Goal: Communication & Community: Answer question/provide support

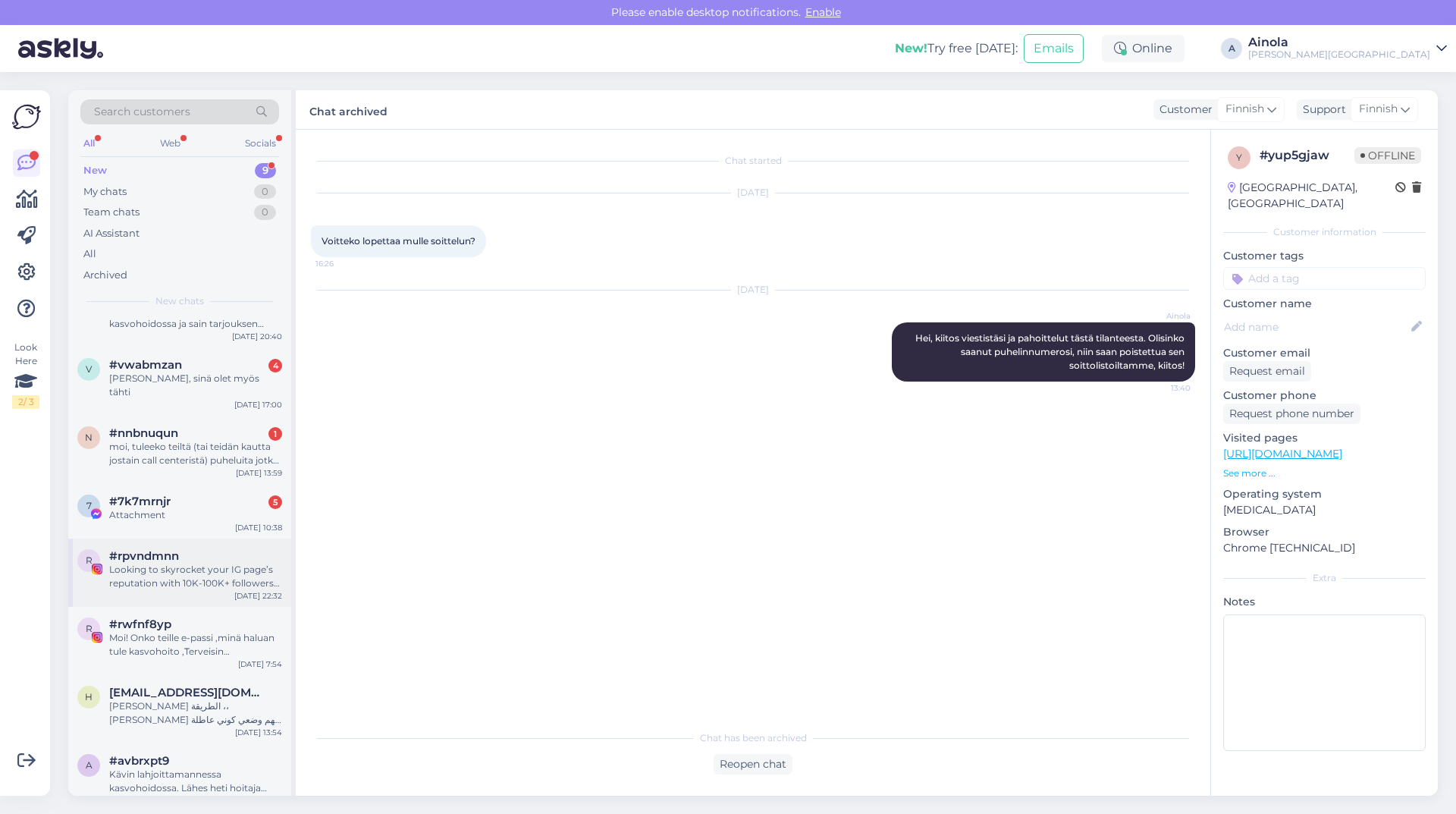
scroll to position [109, 0]
click at [194, 698] on div "[PERSON_NAME] الطريقة ،، [PERSON_NAME] تفهم وضعي كوني عاطلة عن العمل" at bounding box center [196, 711] width 173 height 27
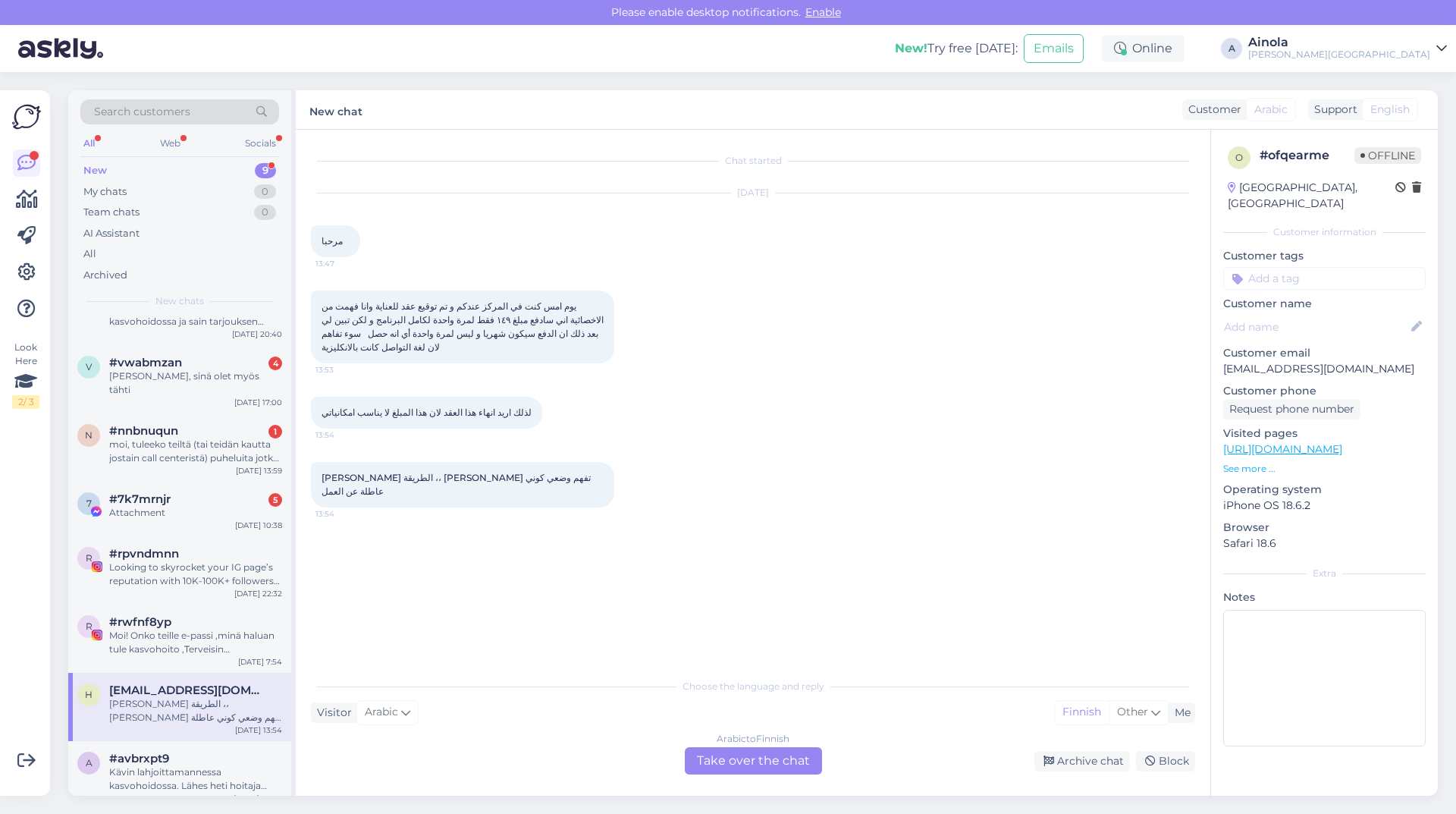
click at [704, 756] on div "Arabic to Finnish Take over the chat" at bounding box center [754, 761] width 138 height 27
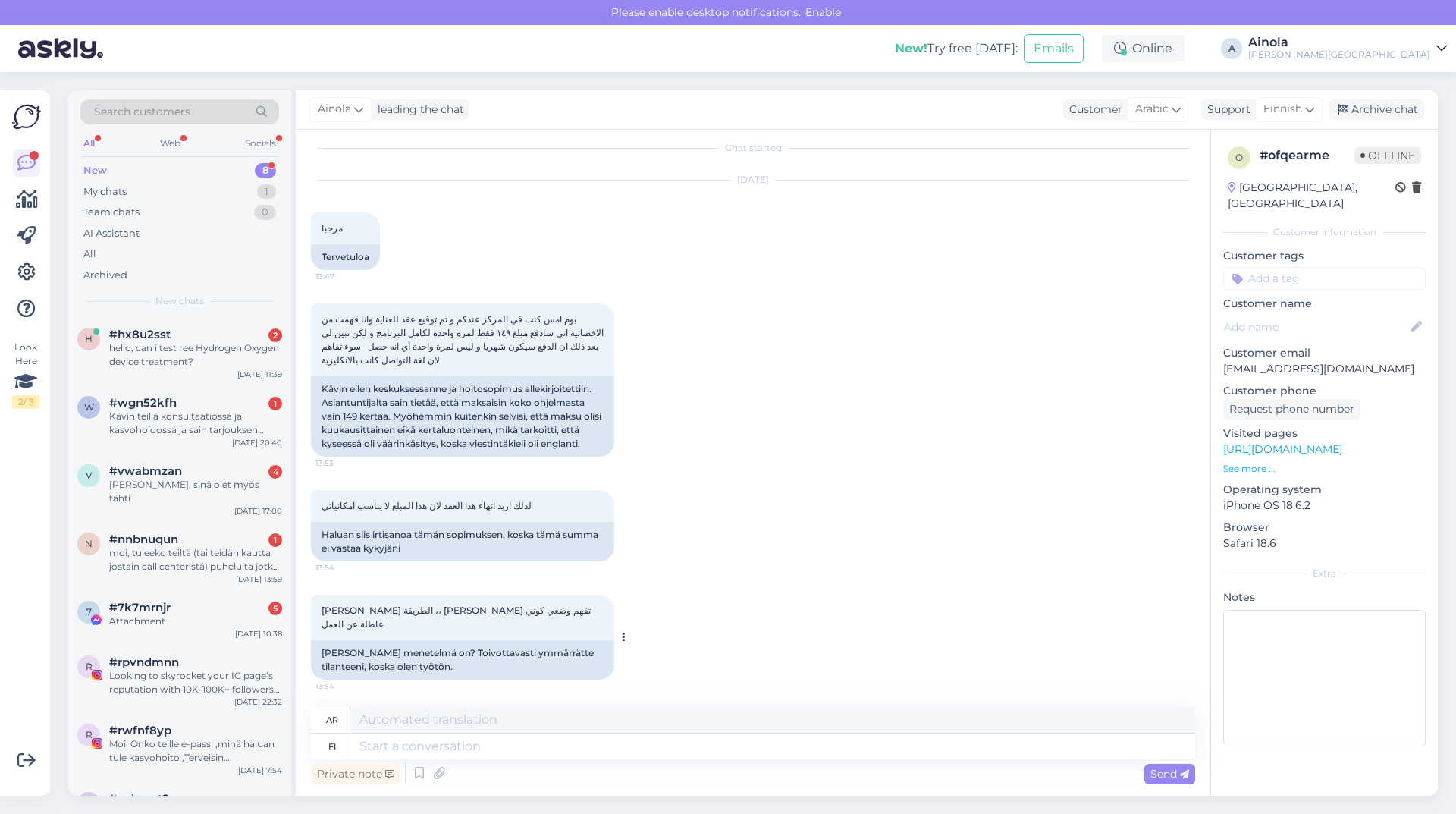
scroll to position [16, 0]
click at [461, 747] on textarea at bounding box center [773, 746] width 845 height 26
type textarea "Hei,"
type textarea "مرحبًا،"
type textarea "Hei, kuka o"
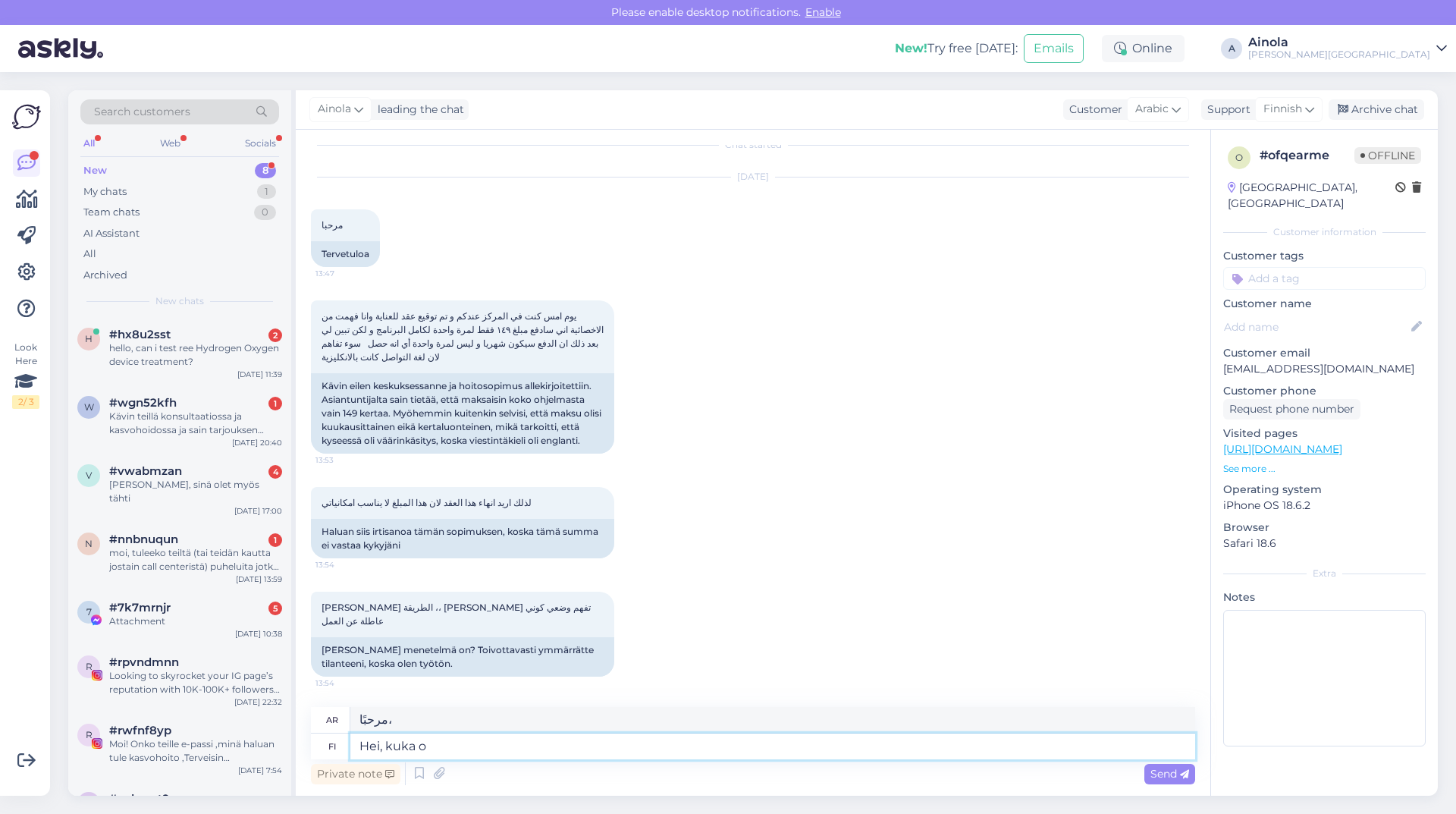
type textarea "مرحبا من؟"
type textarea "Hei, kuka olette?"
type textarea "مرحباً، من أنت؟"
type textarea "Hei, kuka olette? Saisinko p"
type textarea "مرحباً، من أنت؟ هل يمكنني أن"
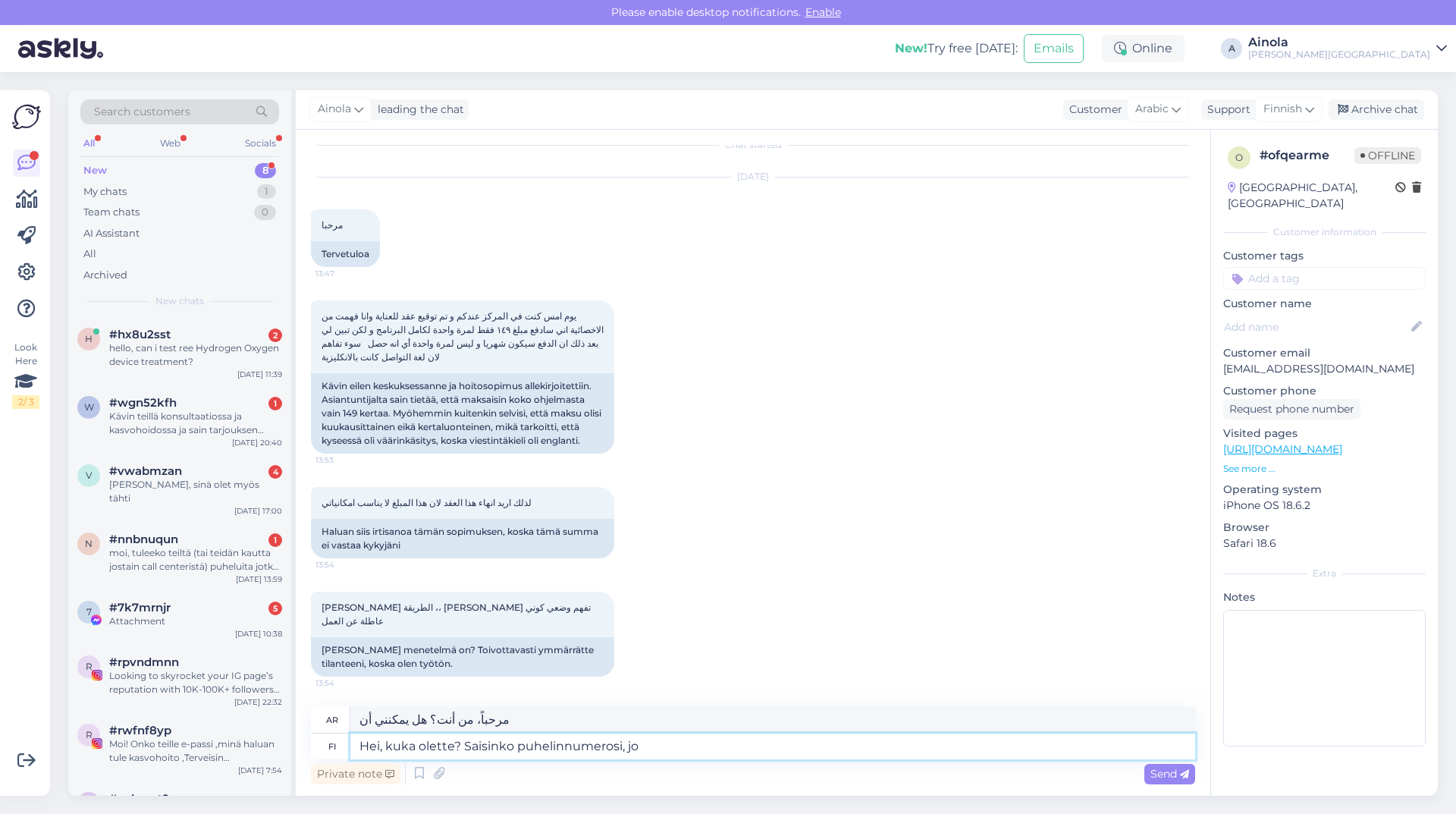
type textarea "Hei, kuka olette? Saisinko puhelinnumerosi, jot"
type textarea "مرحباً، من أنت؟ هل يمكنني الحصول على رقم هاتفك؟"
type textarea "Hei, kuka olette? Saisinko puhelinnumerosi, jotta l"
type textarea "مرحباً، من أنت؟ هل يمكنني الحصول على رقم هاتفك لأتمكن من التواصل معك؟"
type textarea "Hei, kuka olette? Saisinko puhelinnumerosi, jotta löydän"
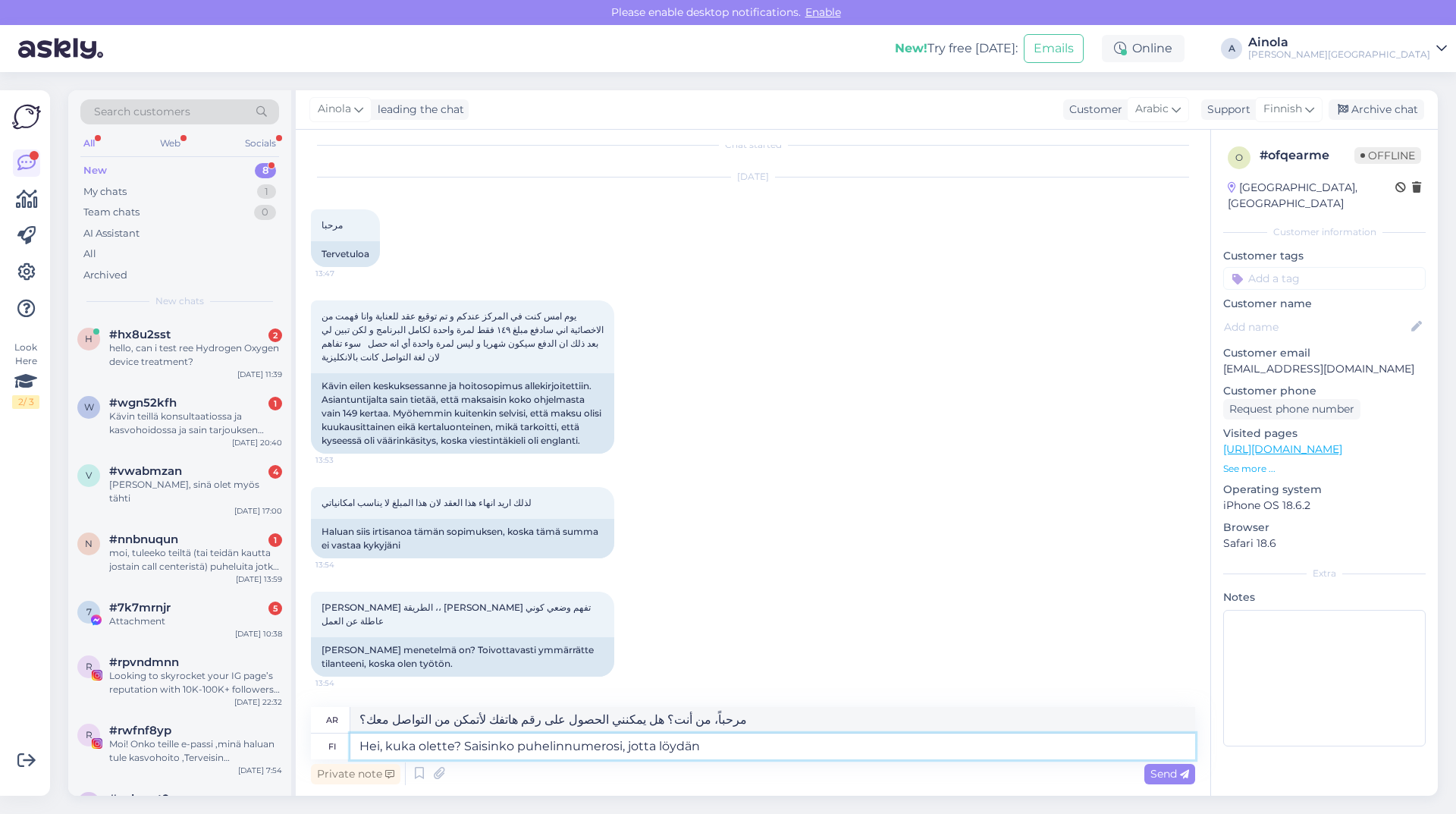
type textarea "مرحباً، من أنت؟ هل يمكنني الحصول على رقم هاتفك لأتمكن من العثور عليك؟"
type textarea "Hei, kuka olette? Saisinko puhelinnumerosi, jotta löydän tietosi j"
type textarea "مرحباً، من أنت؟ هل يمكنني الحصول على رقم هاتفك لأتمكن من البحث عن معلوماتك؟"
type textarea "Hei, kuka olette? Saisinko puhelinnumerosi, jotta löydän tietosi järjestelmäs"
type textarea "مرحباً، من أنت؟ هل يمكنني الحصول على رقم هاتفك لأتمكن من البحث عن معلوماتك في ا…"
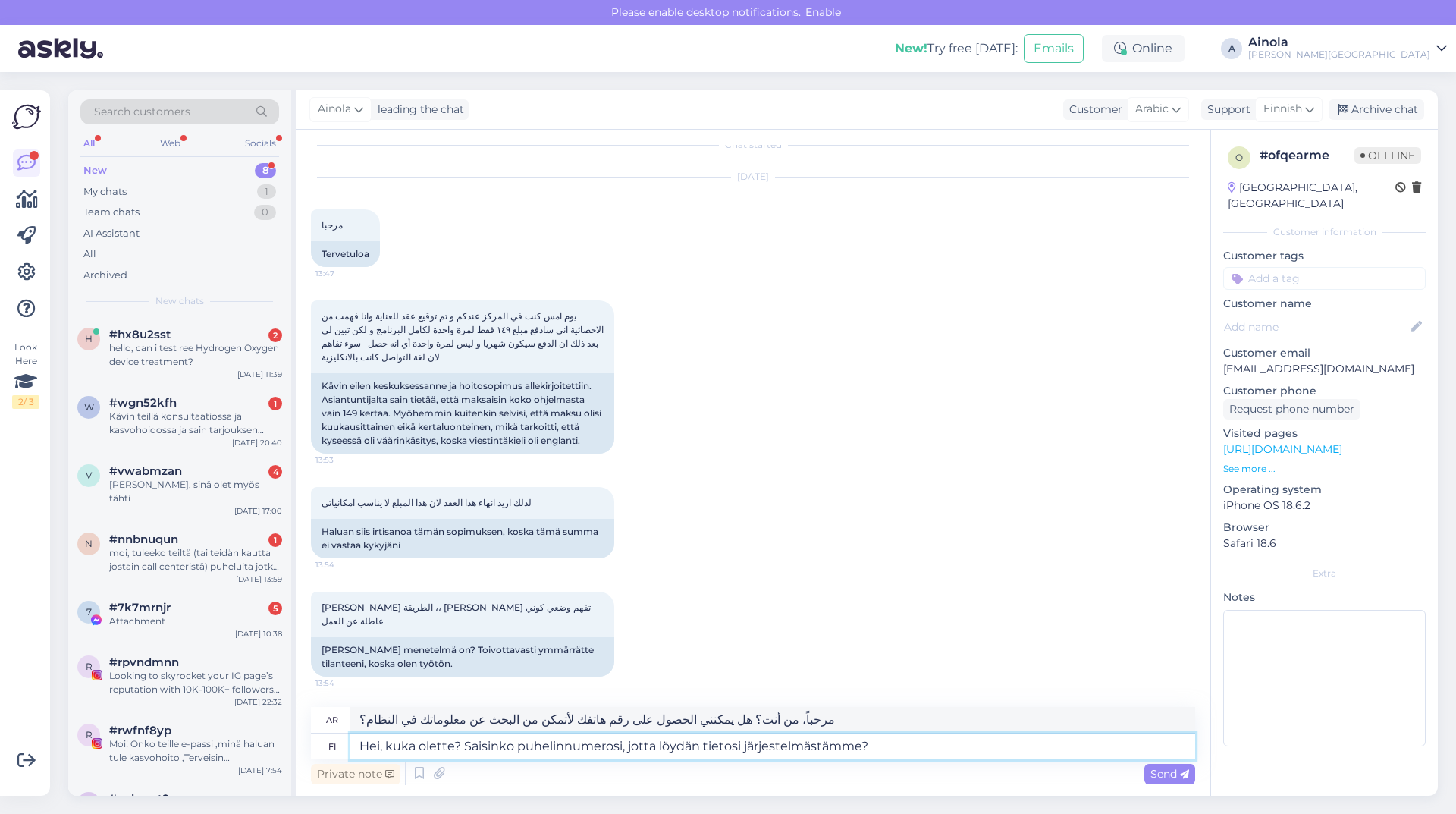
type textarea "Hei, kuka olette? Saisinko puhelinnumerosi, jotta löydän tietosi järjestelmästä…"
type textarea "مرحباً، من أنت؟ هل يمكنني الحصول على رقم هاتفك لأتمكن من البحث عن معلوماتك في ن…"
type textarea "Hei, kuka olette? Saisinko puhelinnumerosi, jotta löydän tietosi järjestelmästä…"
click at [1165, 771] on span "Send" at bounding box center [1170, 774] width 39 height 14
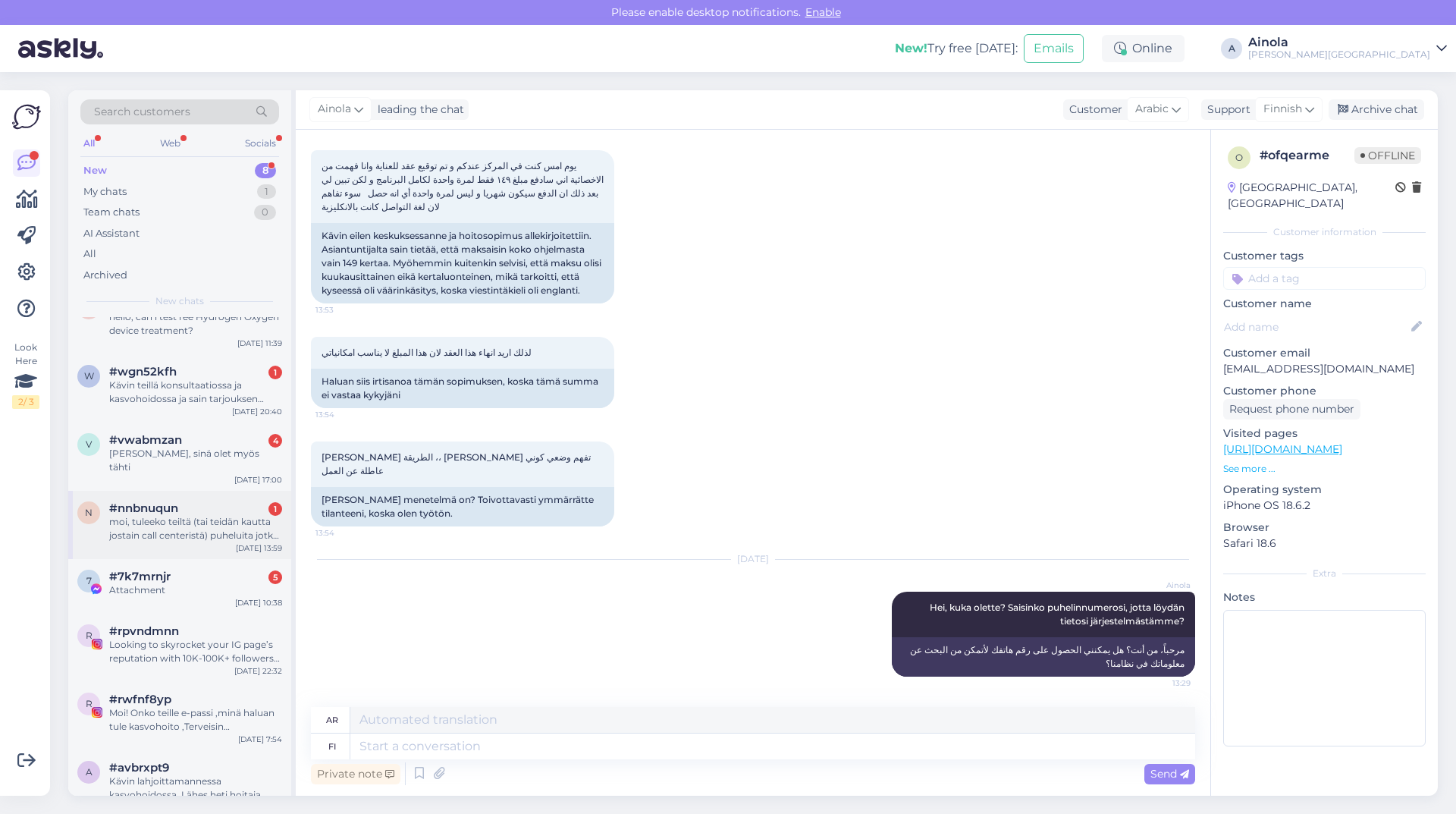
scroll to position [41, 0]
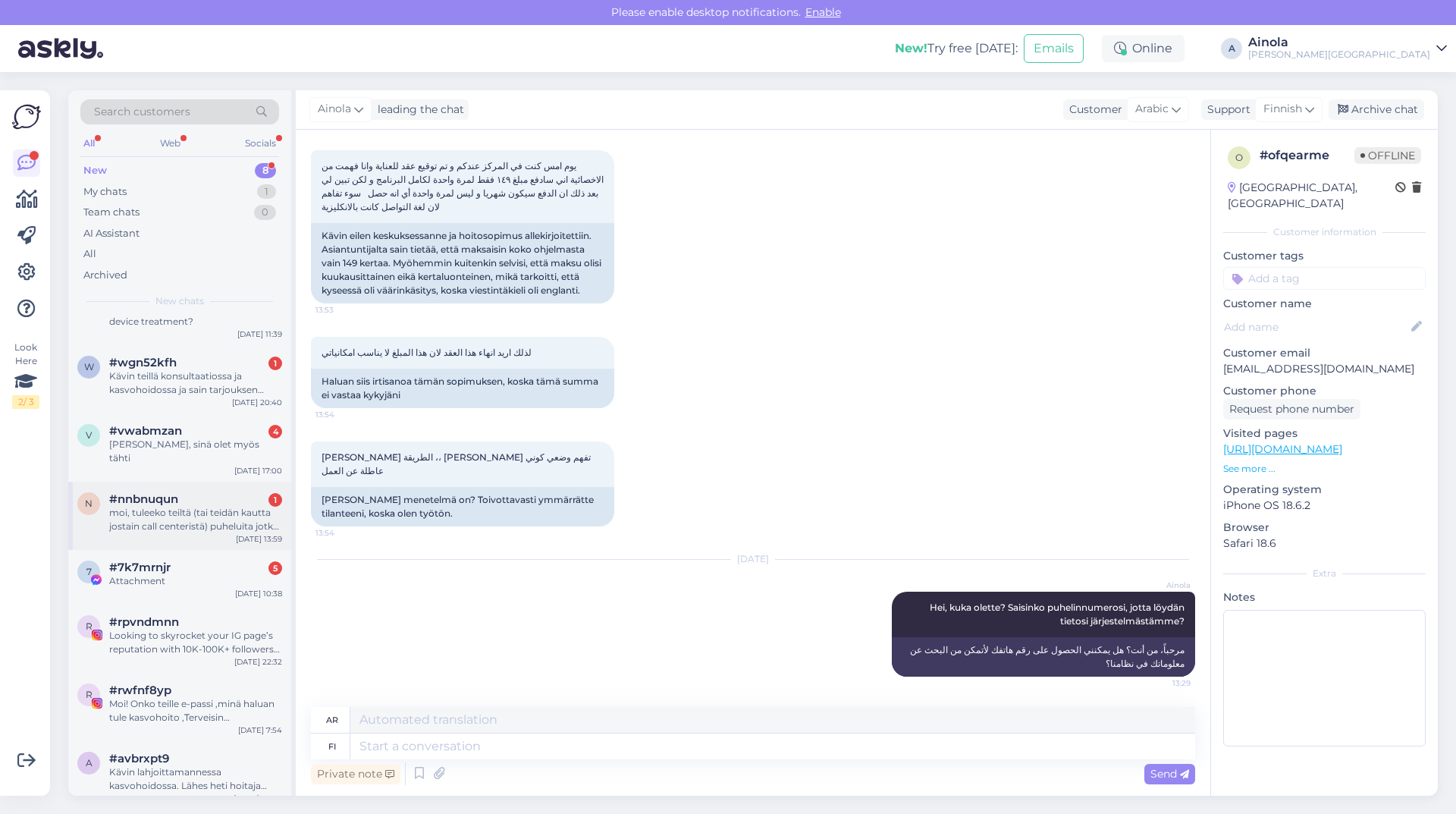
click at [197, 506] on div "moi, tuleeko teiltä (tai teidän kautta jostain call centeristä) puheluita jotka…" at bounding box center [196, 519] width 173 height 27
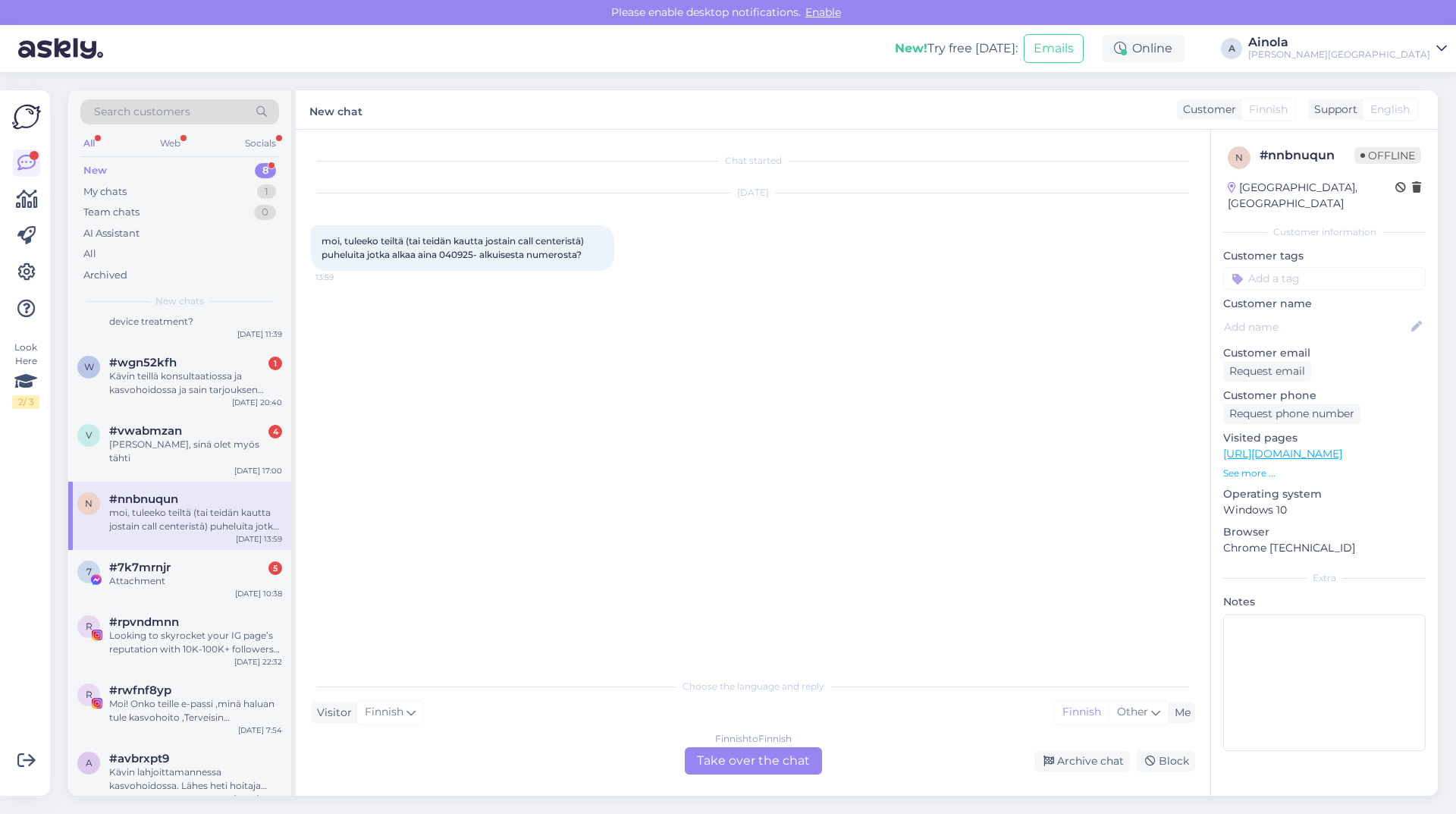
click at [729, 755] on div "Finnish to Finnish Take over the chat" at bounding box center [754, 761] width 138 height 27
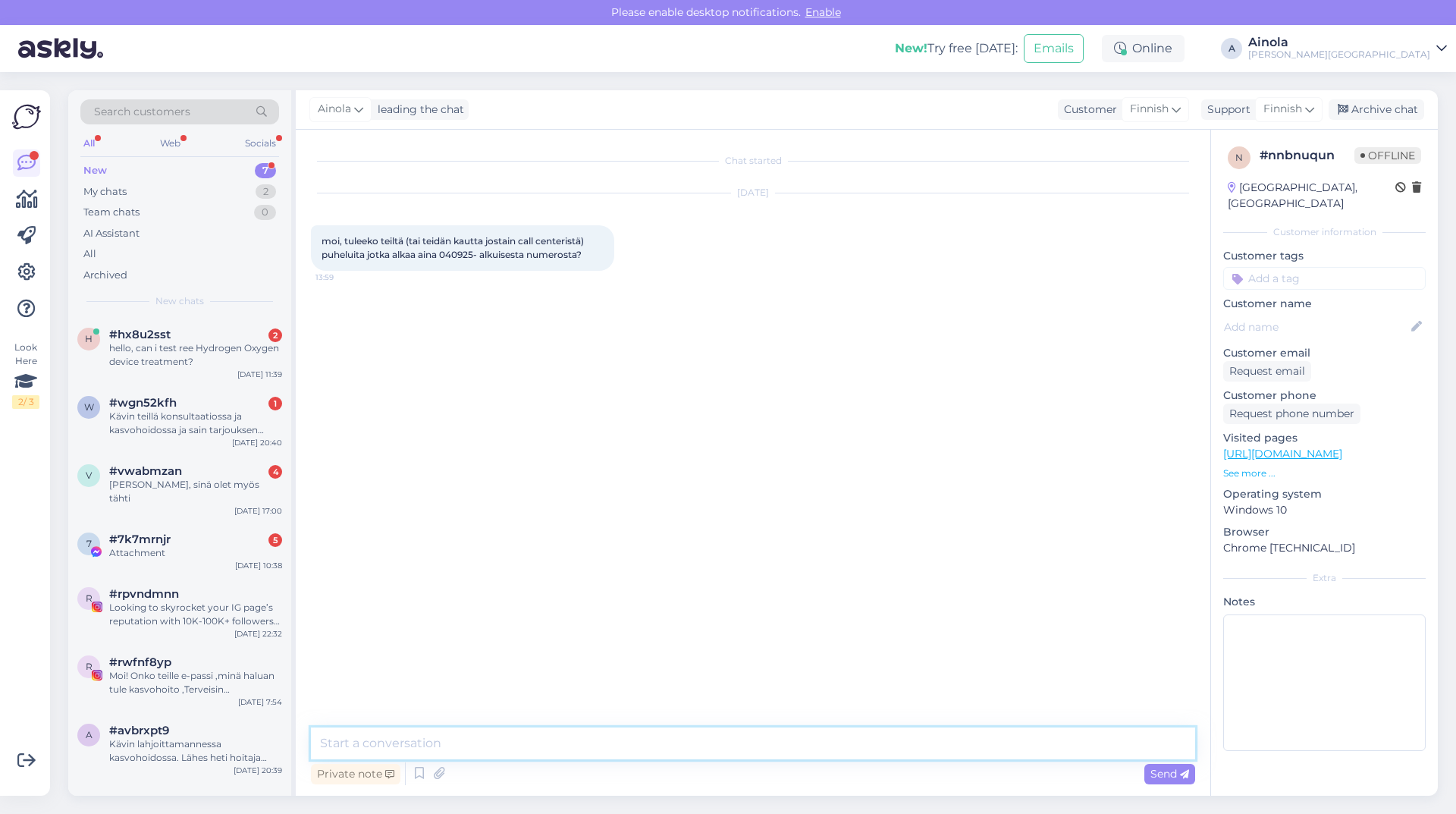
click at [494, 747] on textarea at bounding box center [753, 743] width 884 height 32
type textarea "Hei, kiit"
drag, startPoint x: 591, startPoint y: 253, endPoint x: 324, endPoint y: 236, distance: 267.5
click at [324, 236] on div "moi, tuleeko teiltä (tai teidän kautta jostain call centeristä) puheluita jotka…" at bounding box center [462, 248] width 303 height 46
copy span "moi, tuleeko teiltä (tai teidän kautta jostain call centeristä) puheluita jotka…"
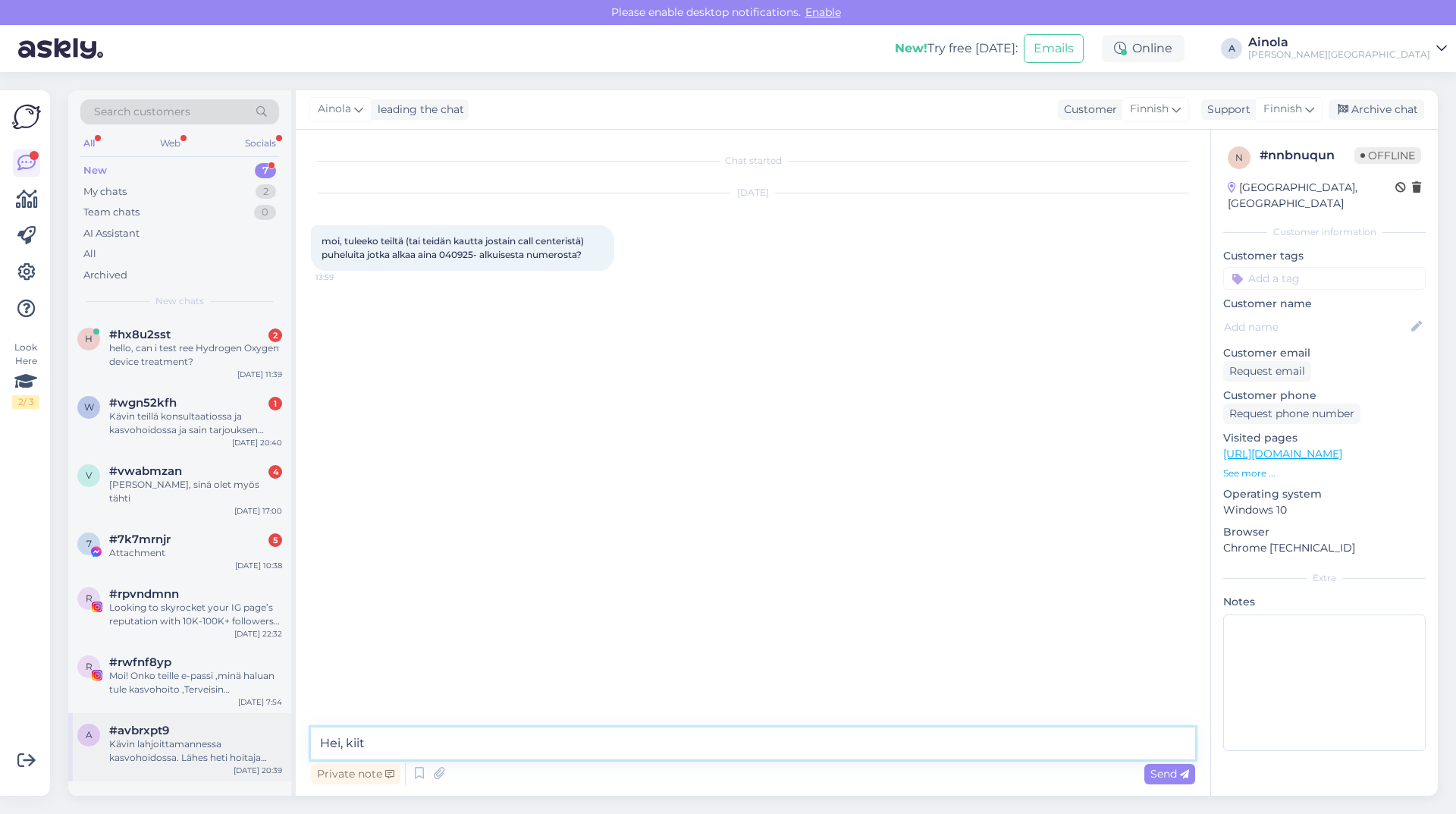
drag, startPoint x: 378, startPoint y: 744, endPoint x: 188, endPoint y: 743, distance: 190.0
click at [188, 743] on div "Search customers All Web Socials New 7 My chats 2 Team chats 0 AI Assistant All…" at bounding box center [753, 443] width 1370 height 705
click at [197, 495] on div "v #vwabmzan 4 [PERSON_NAME], sinä olet myös tähti [DATE] 17:00" at bounding box center [179, 487] width 223 height 68
